Goal: Task Accomplishment & Management: Use online tool/utility

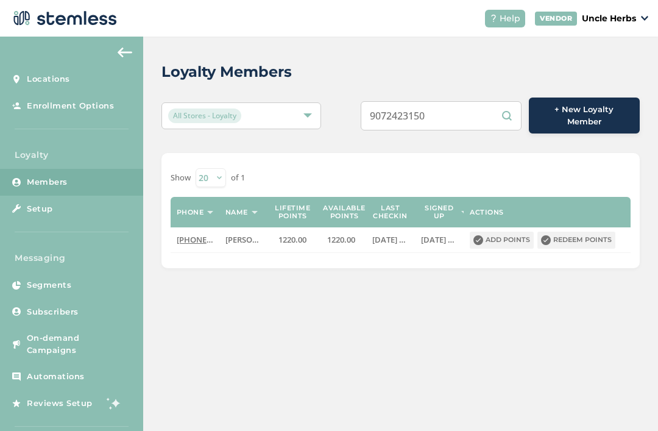
scroll to position [39, 0]
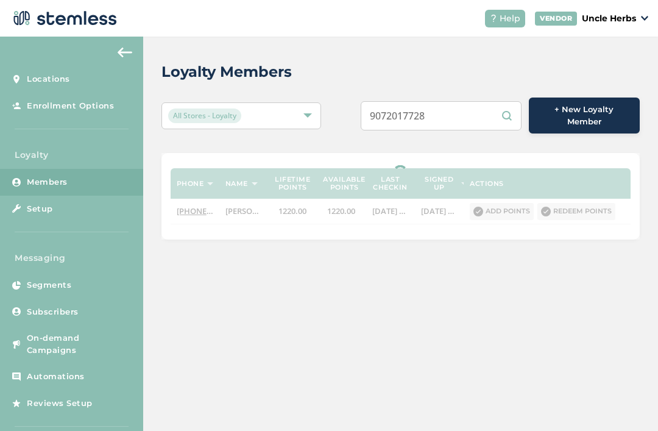
click at [445, 61] on div "Loyalty Members" at bounding box center [395, 72] width 468 height 22
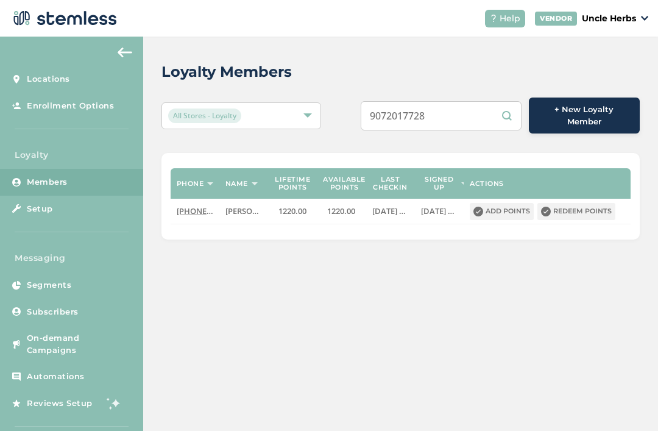
click at [465, 101] on input "9072017728" at bounding box center [441, 115] width 161 height 29
click at [472, 44] on div "Loyalty Members All Stores - Loyalty 9072017728 + New Loyalty Member Phone Name…" at bounding box center [400, 150] width 515 height 227
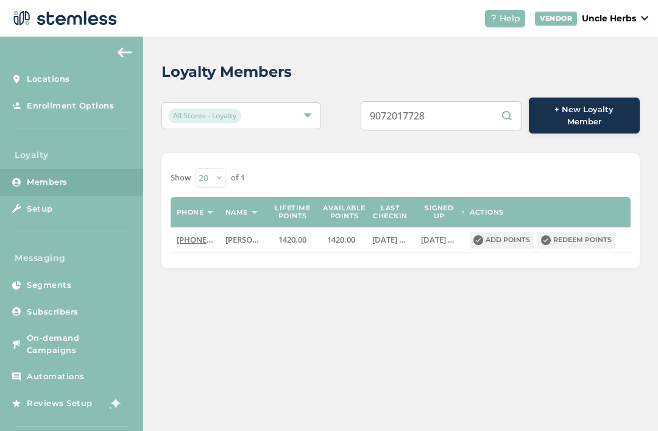
click at [462, 101] on input "9072017728" at bounding box center [441, 115] width 161 height 29
click at [461, 101] on input "9072017728" at bounding box center [441, 115] width 161 height 29
click at [459, 101] on input "9072017728" at bounding box center [441, 115] width 161 height 29
click at [465, 101] on input "9072017728" at bounding box center [441, 115] width 161 height 29
paste input "[PHONE_NUMBER]"
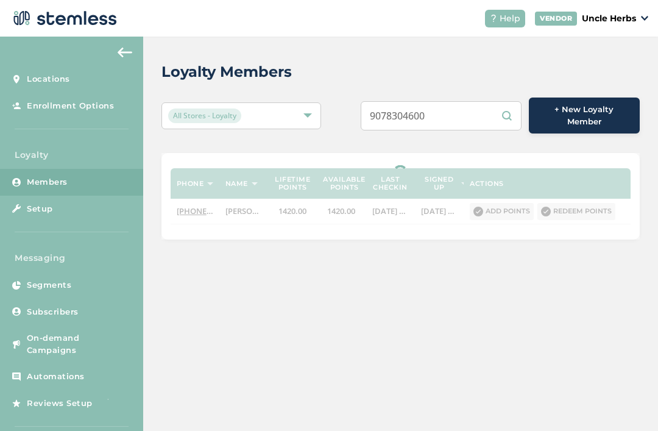
click at [477, 61] on div "Loyalty Members" at bounding box center [395, 72] width 468 height 22
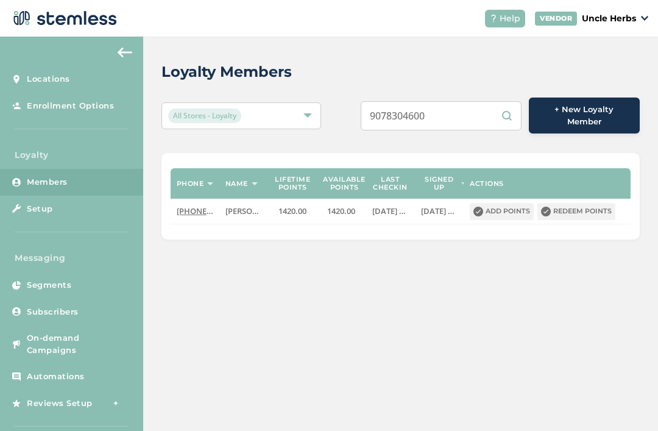
click at [456, 101] on input "9078304600" at bounding box center [441, 115] width 161 height 29
type input "9078304600"
click at [490, 61] on div "Loyalty Members" at bounding box center [395, 72] width 468 height 22
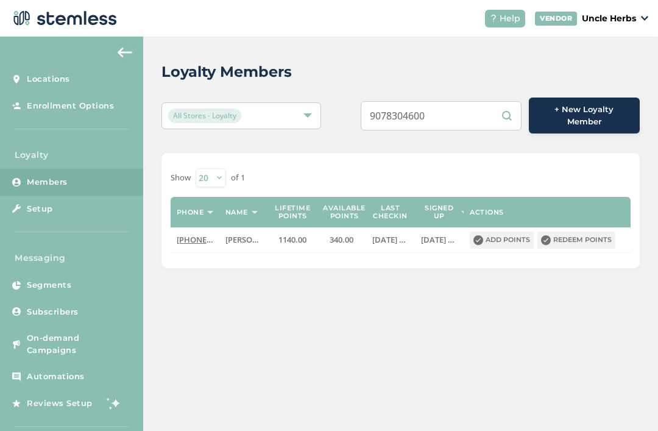
click at [578, 231] on button "Redeem points" at bounding box center [576, 239] width 78 height 17
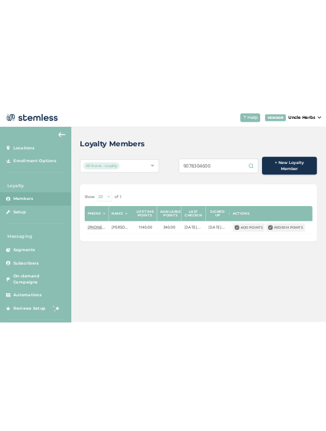
scroll to position [0, 0]
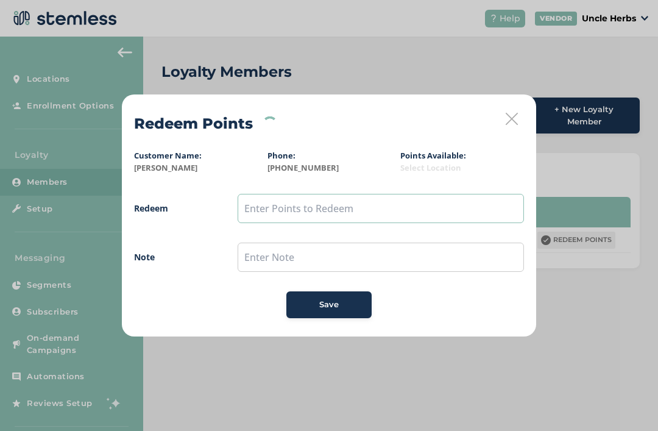
click at [437, 205] on input "text" at bounding box center [381, 208] width 286 height 29
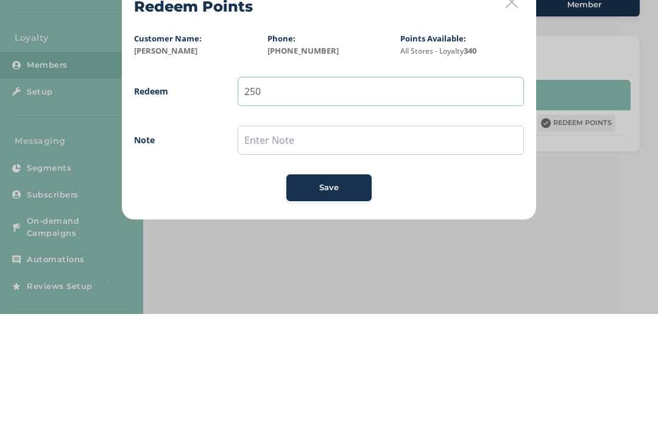
type input "250"
click at [428, 242] on input "text" at bounding box center [381, 256] width 286 height 29
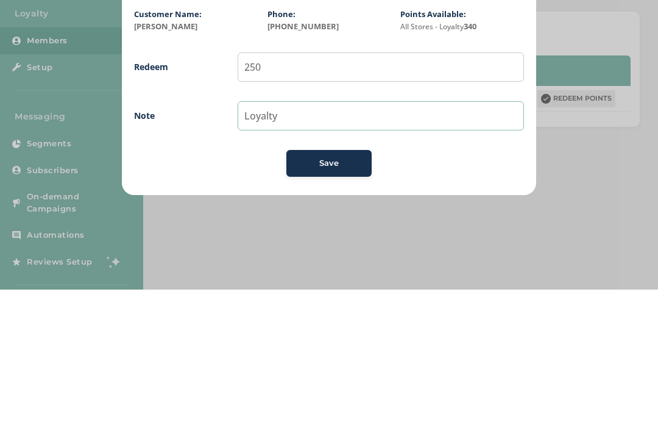
type input "Loyalty"
click at [328, 291] on button "Save" at bounding box center [328, 304] width 85 height 27
